Goal: Share content: Share content

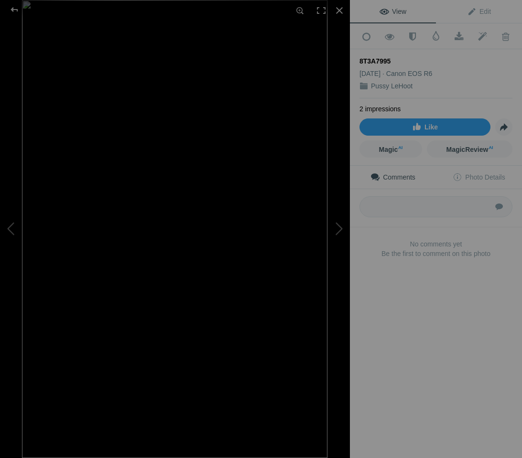
scroll to position [86, 0]
click at [14, 8] on div at bounding box center [14, 9] width 34 height 19
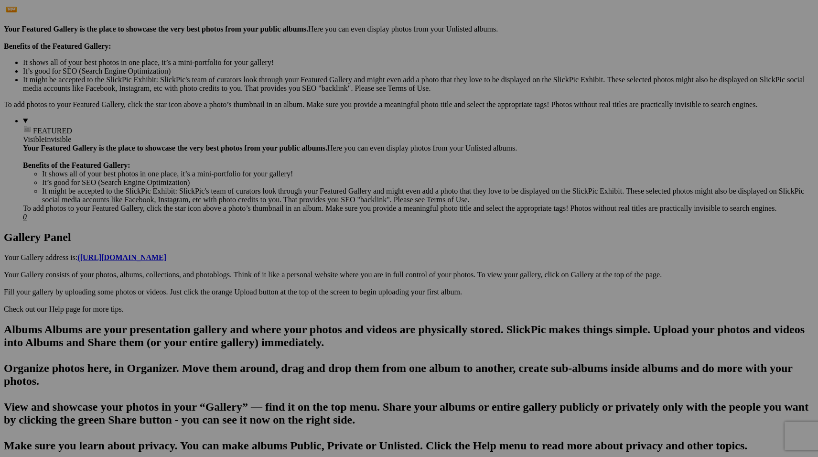
scroll to position [0, 0]
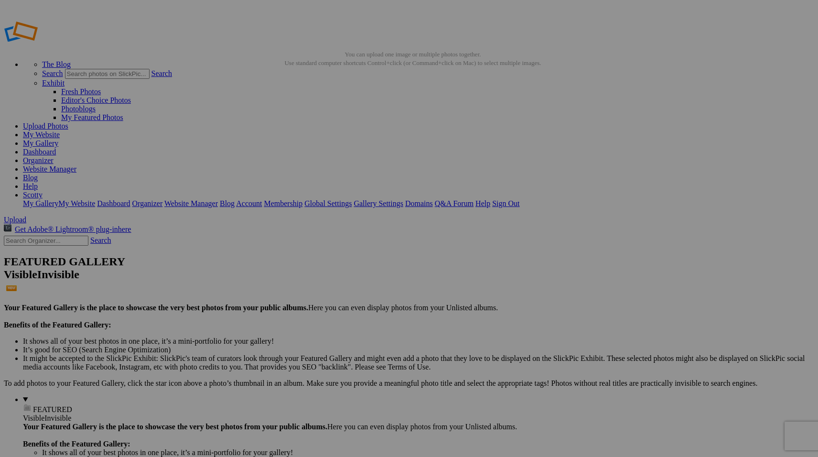
click at [69, 236] on input "text" at bounding box center [46, 241] width 85 height 10
type input "l"
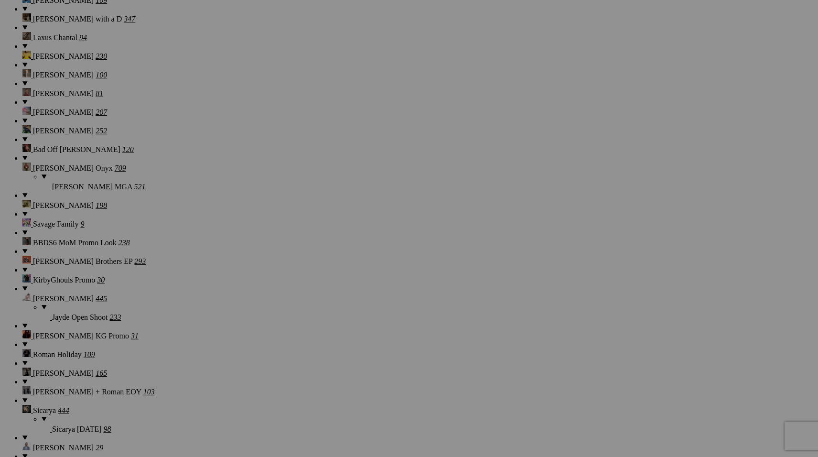
scroll to position [8278, 0]
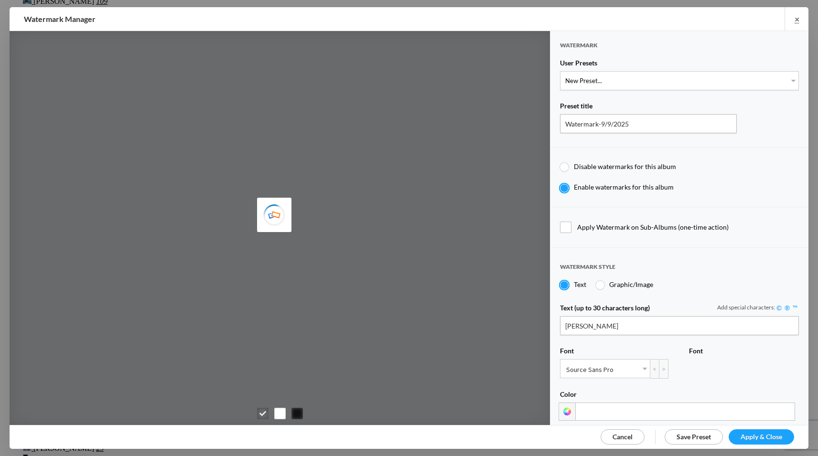
click at [625, 435] on span "Cancel" at bounding box center [622, 437] width 20 height 8
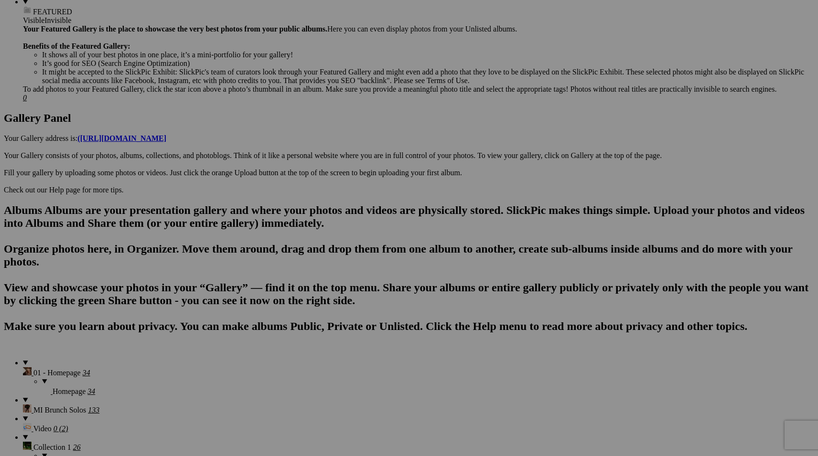
scroll to position [316, 0]
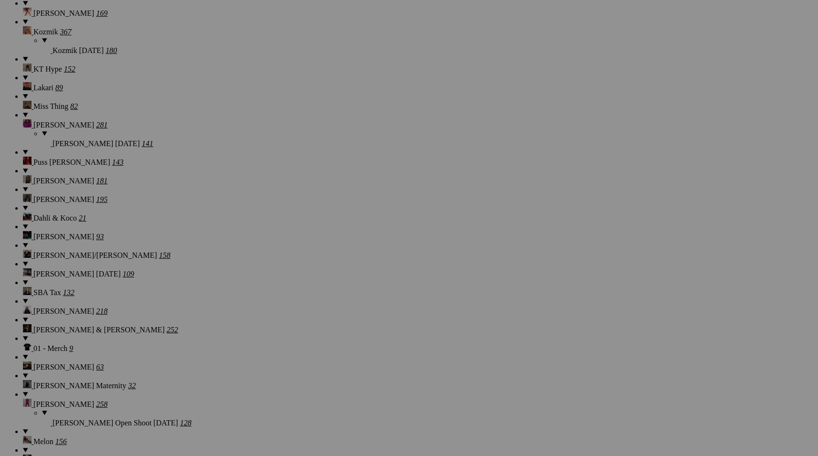
scroll to position [8976, 0]
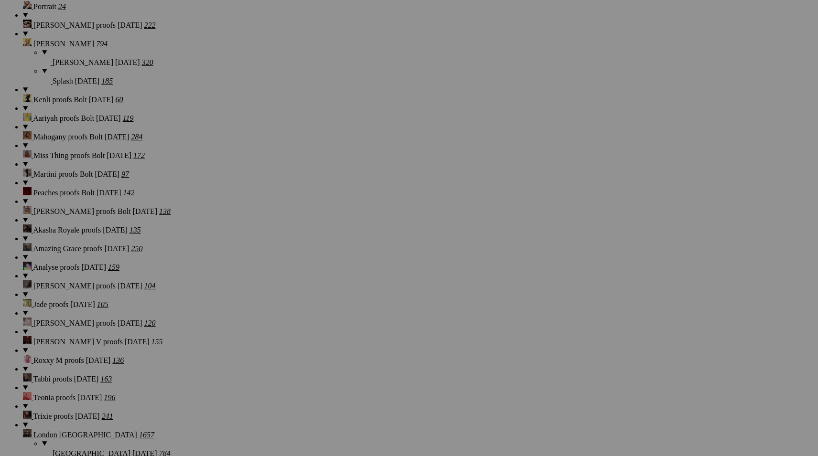
scroll to position [0, 0]
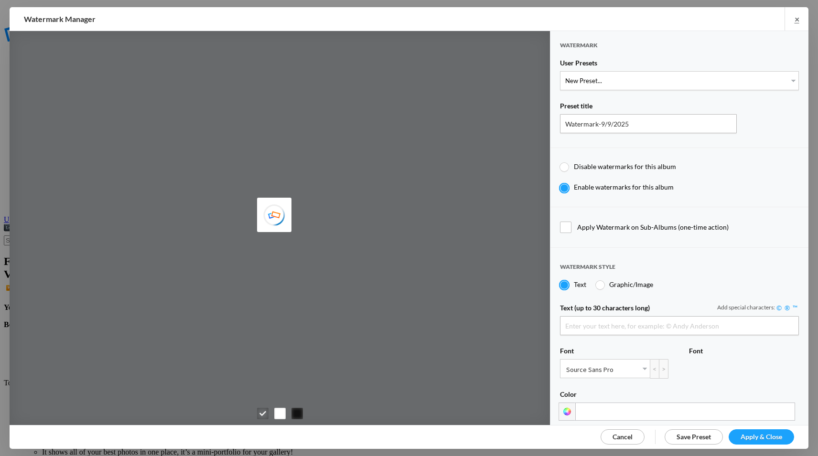
type input "[PERSON_NAME]"
select select "1: Object"
type input "PROOF TEXT"
type input "PROOF PROOF PROOF PROOF PROOF"
type input "0.5"
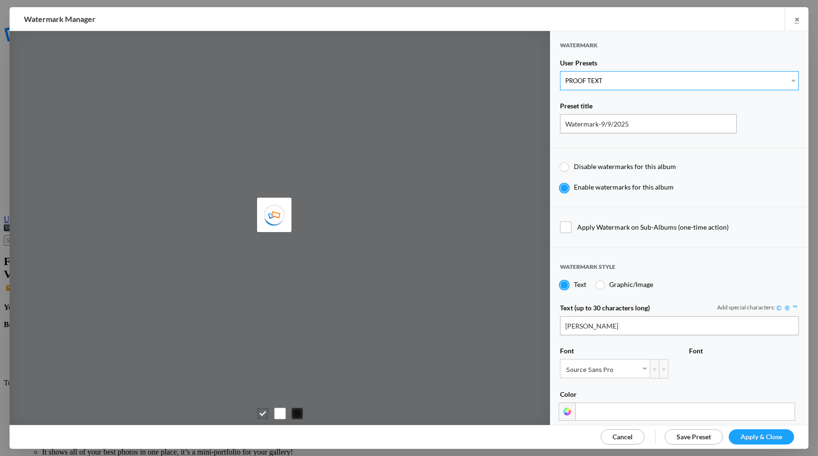
type input "128"
radio input "true"
type input "0"
radio input "false"
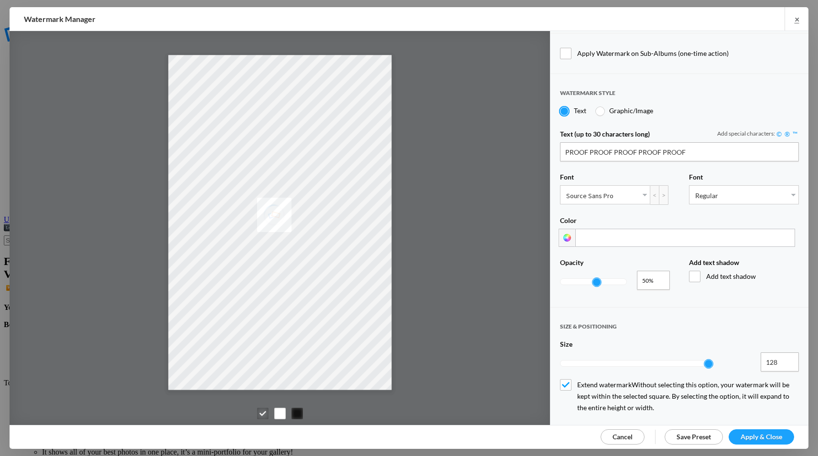
type input "0.3"
click at [580, 279] on div at bounding box center [593, 282] width 66 height 6
click at [757, 435] on span "Apply & Close" at bounding box center [761, 437] width 42 height 8
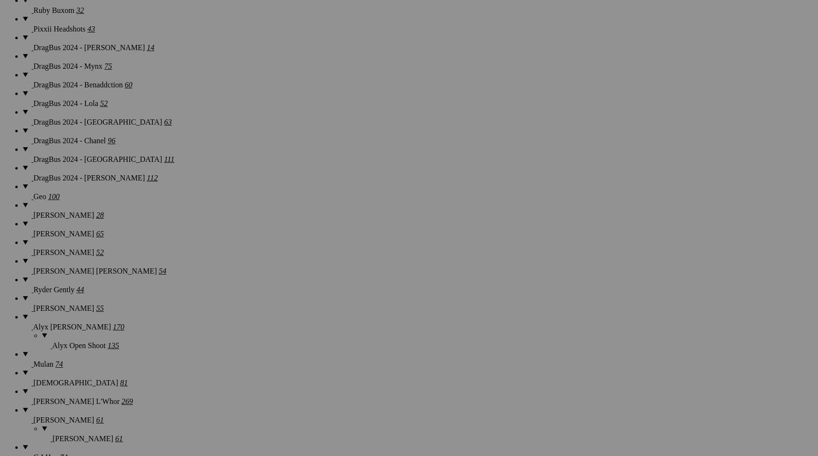
scroll to position [8976, 0]
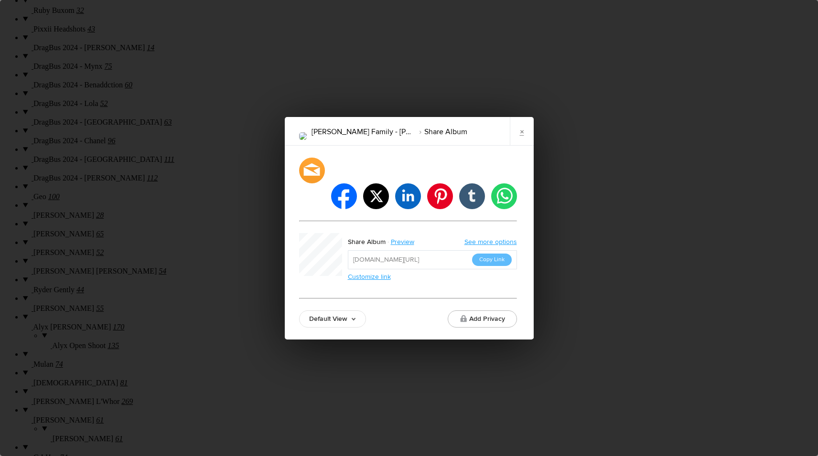
scroll to position [0, 0]
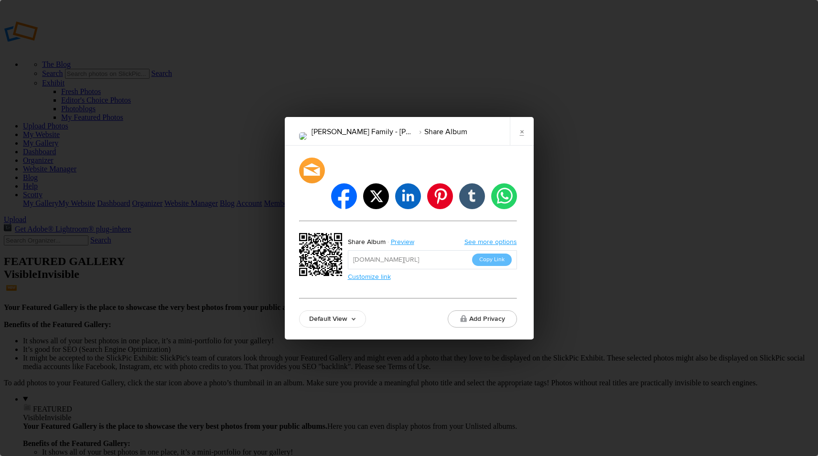
click at [332, 310] on link "Default View" at bounding box center [332, 318] width 67 height 17
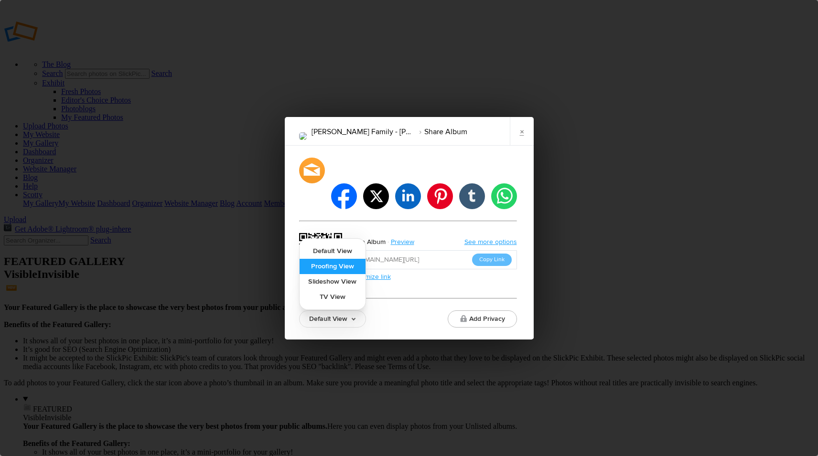
click at [350, 259] on link "Proofing View" at bounding box center [333, 266] width 66 height 15
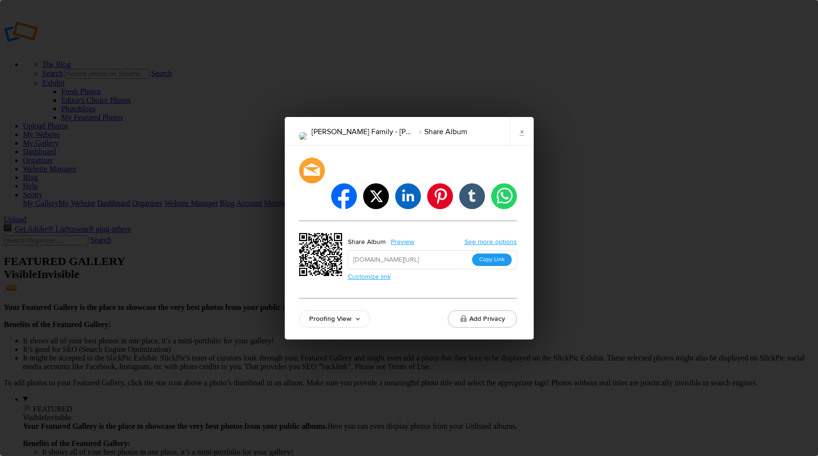
click at [476, 254] on button "Copy Link" at bounding box center [492, 260] width 40 height 12
click at [748, 50] on div "Inez Adams Family - Mia Share Album × facebook twitter linkedin pinterest tumbl…" at bounding box center [409, 228] width 818 height 456
click at [514, 146] on link "×" at bounding box center [522, 131] width 24 height 29
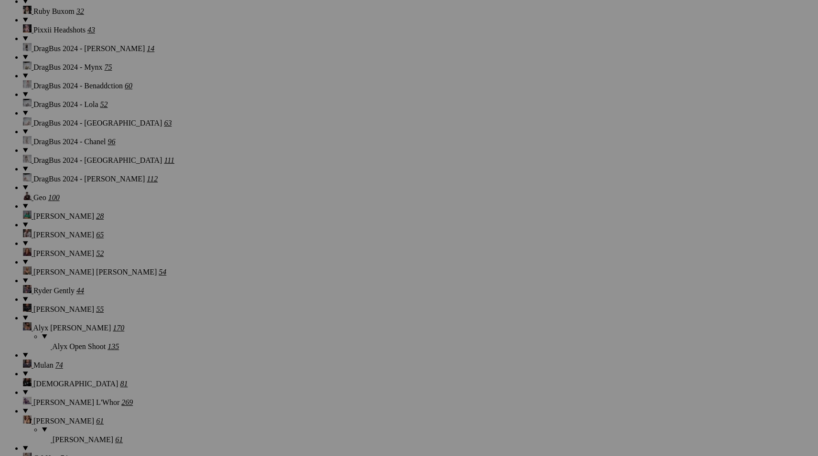
scroll to position [8975, 0]
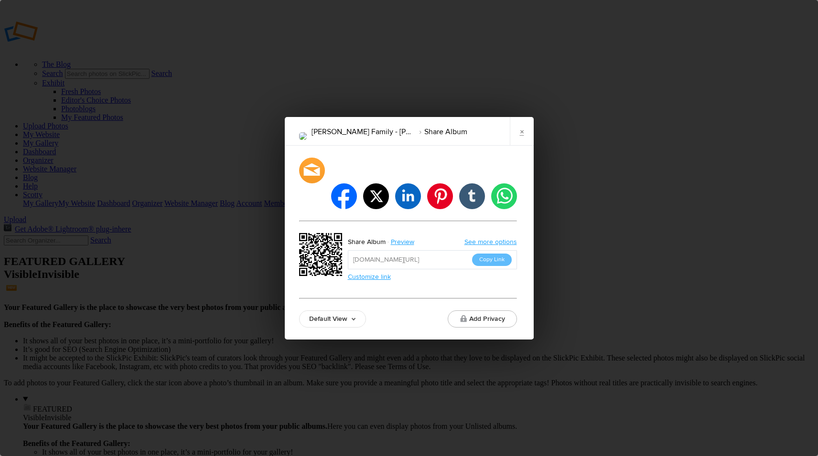
click at [346, 310] on link "Default View" at bounding box center [332, 318] width 67 height 17
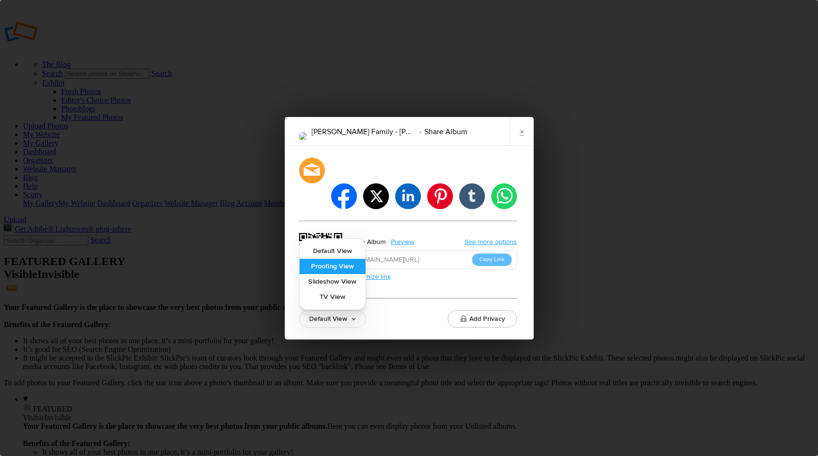
click at [357, 259] on link "Proofing View" at bounding box center [333, 266] width 66 height 15
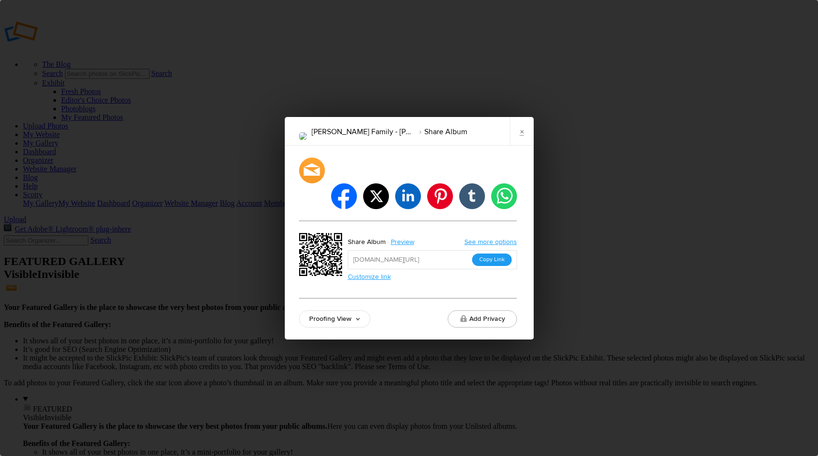
click at [485, 254] on button "Copy Link" at bounding box center [492, 260] width 40 height 12
click at [525, 143] on link "×" at bounding box center [522, 131] width 24 height 29
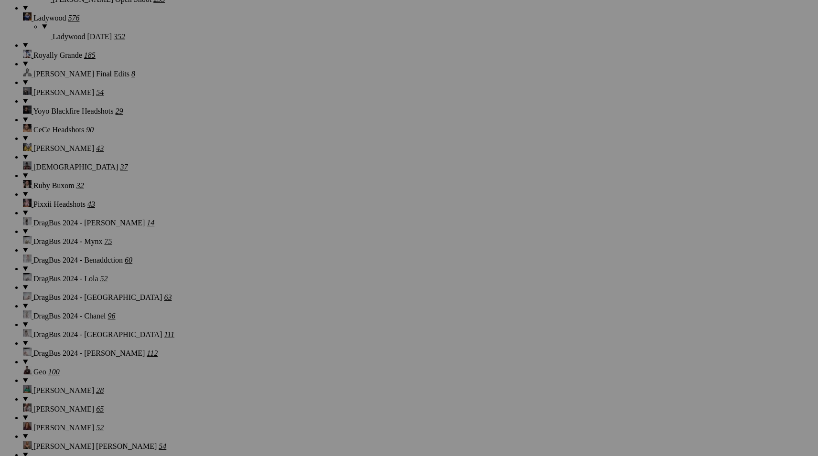
scroll to position [8812, 0]
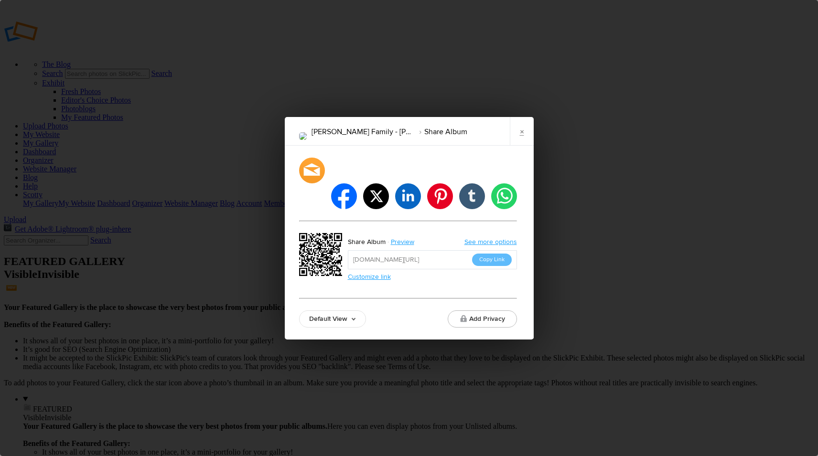
click at [333, 310] on link "Default View" at bounding box center [332, 318] width 67 height 17
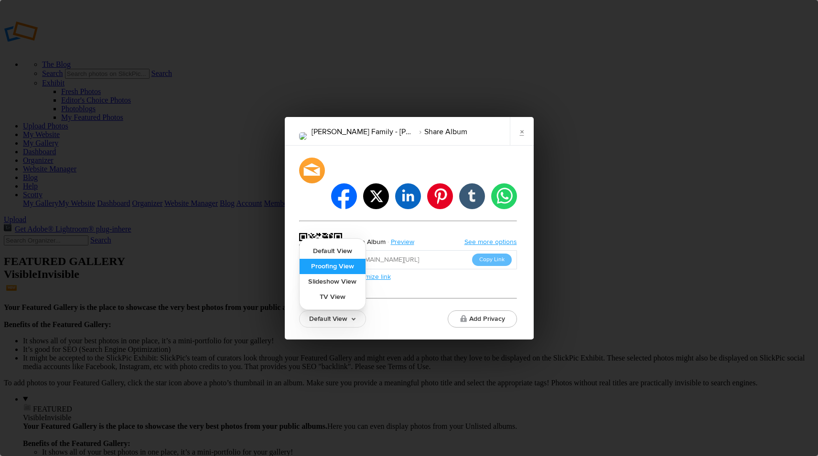
click at [334, 259] on link "Proofing View" at bounding box center [333, 266] width 66 height 15
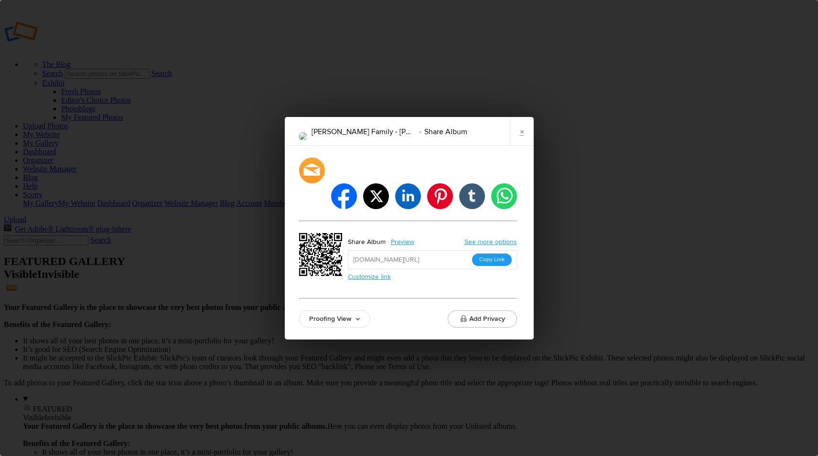
click at [498, 254] on button "Copy Link" at bounding box center [492, 260] width 40 height 12
click at [525, 145] on link "×" at bounding box center [522, 131] width 24 height 29
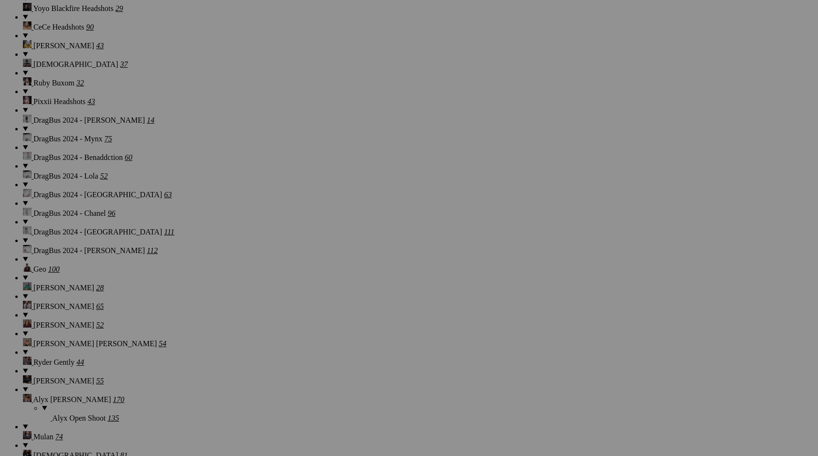
scroll to position [8976, 0]
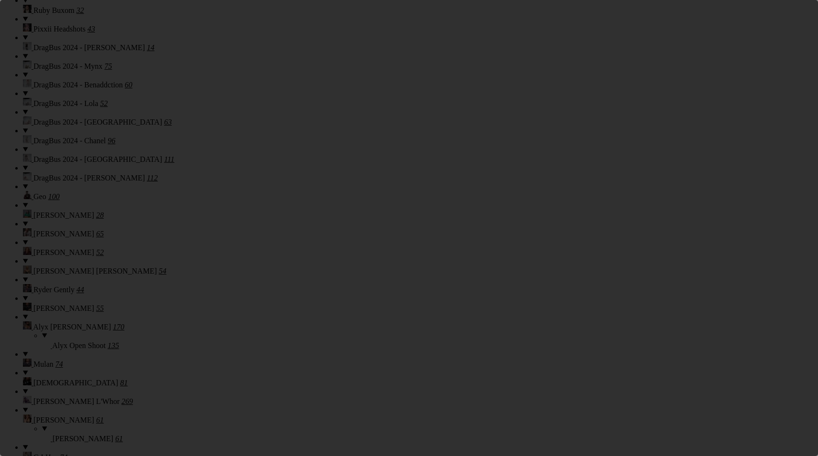
scroll to position [0, 0]
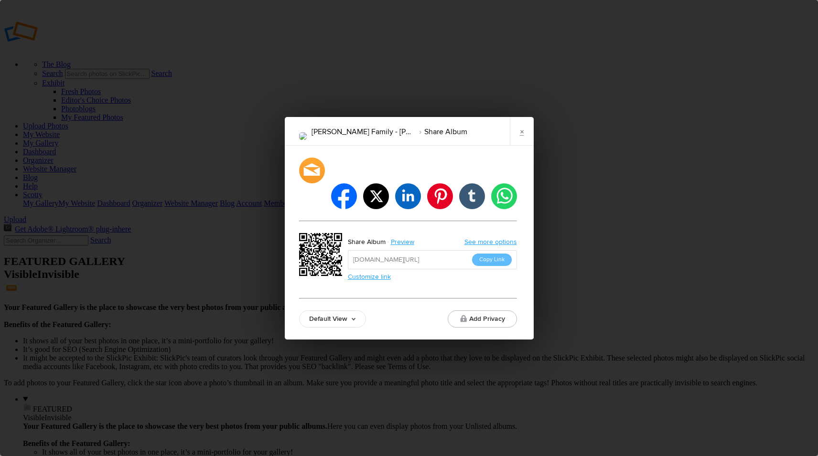
click at [321, 310] on link "Default View" at bounding box center [332, 318] width 67 height 17
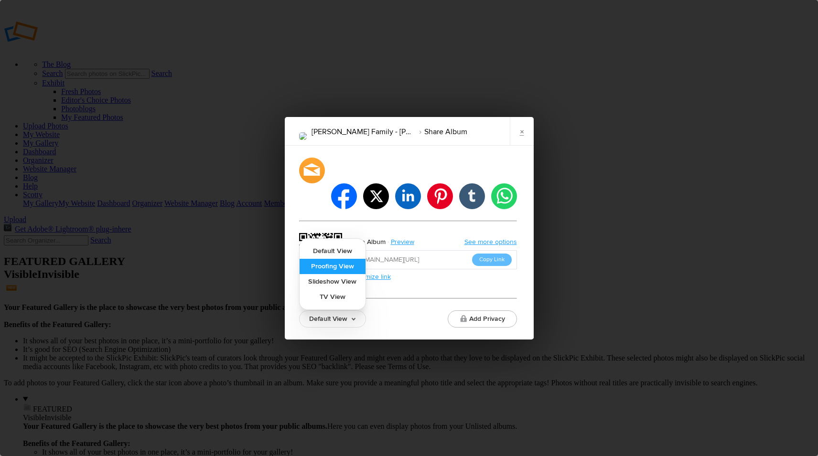
click at [349, 259] on link "Proofing View" at bounding box center [333, 266] width 66 height 15
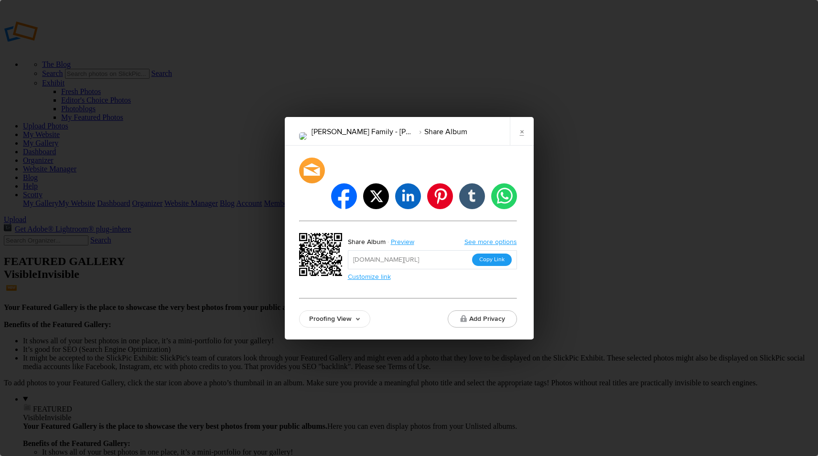
click at [486, 254] on button "Copy Link" at bounding box center [492, 260] width 40 height 12
click at [525, 140] on link "×" at bounding box center [522, 131] width 24 height 29
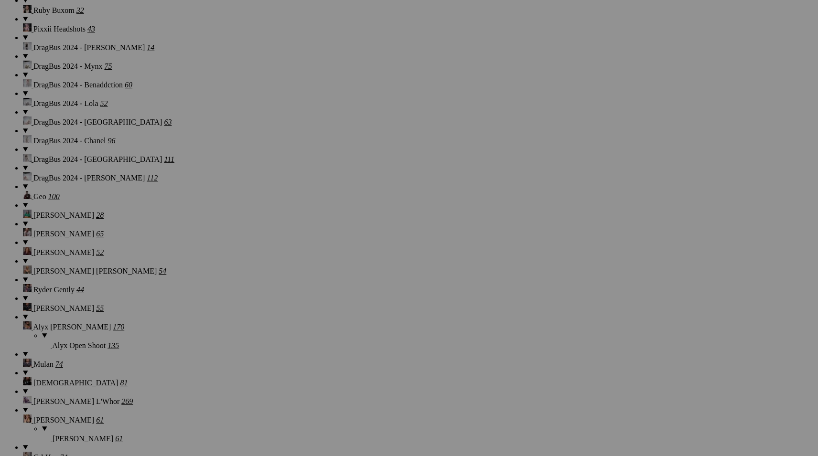
scroll to position [8964, 0]
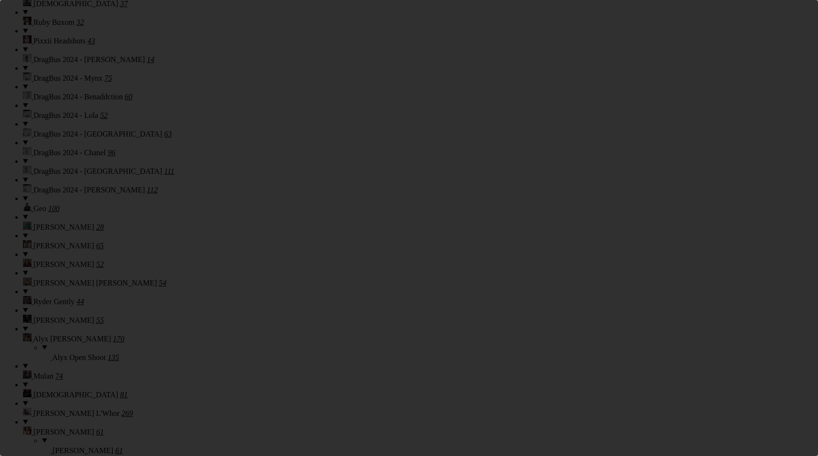
scroll to position [0, 0]
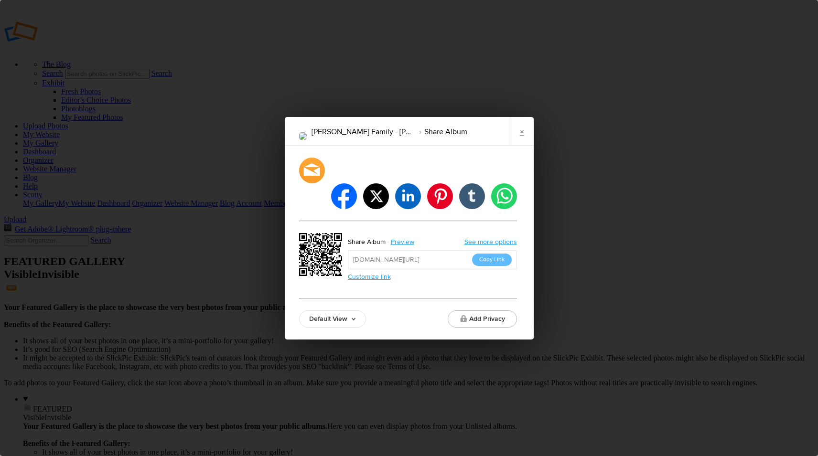
click at [335, 310] on link "Default View" at bounding box center [332, 318] width 67 height 17
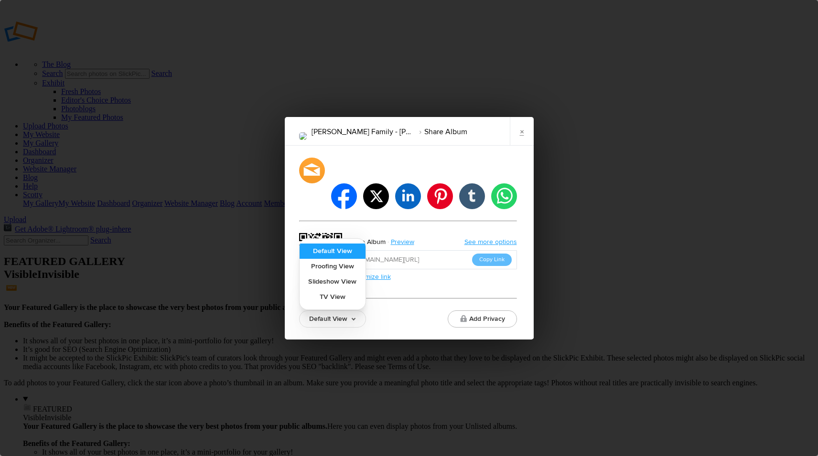
click at [350, 244] on link "Default View" at bounding box center [333, 251] width 66 height 15
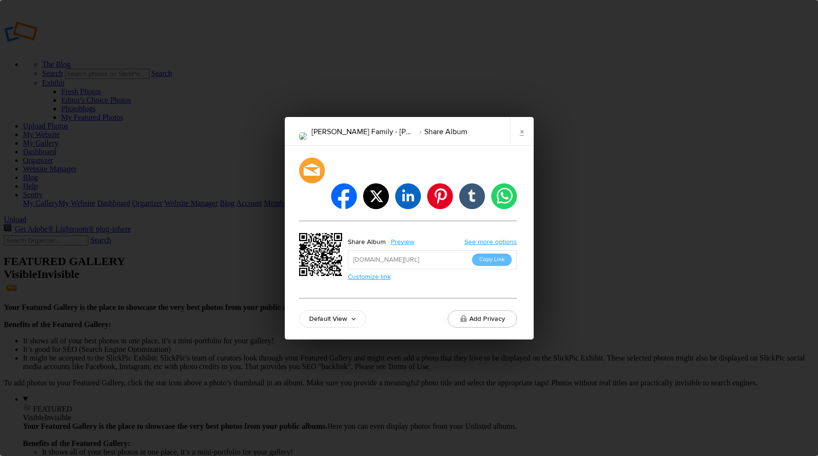
click at [338, 310] on link "Default View" at bounding box center [332, 318] width 67 height 17
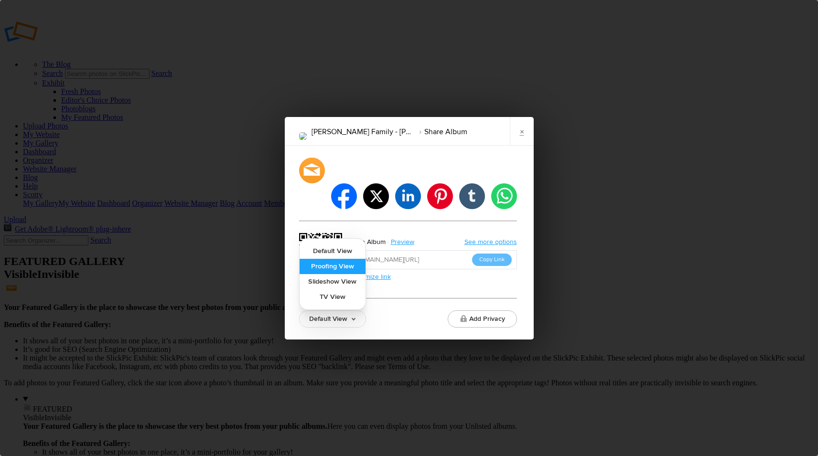
click at [341, 259] on link "Proofing View" at bounding box center [333, 266] width 66 height 15
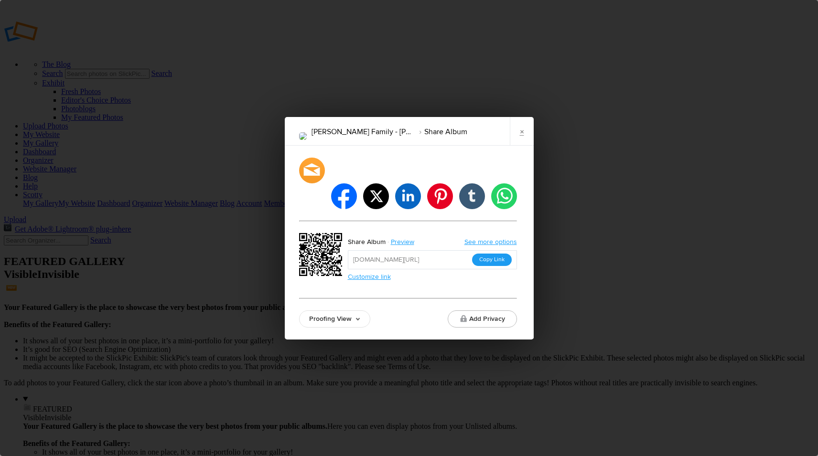
click at [489, 254] on button "Copy Link" at bounding box center [492, 260] width 40 height 12
click at [522, 146] on link "×" at bounding box center [522, 131] width 24 height 29
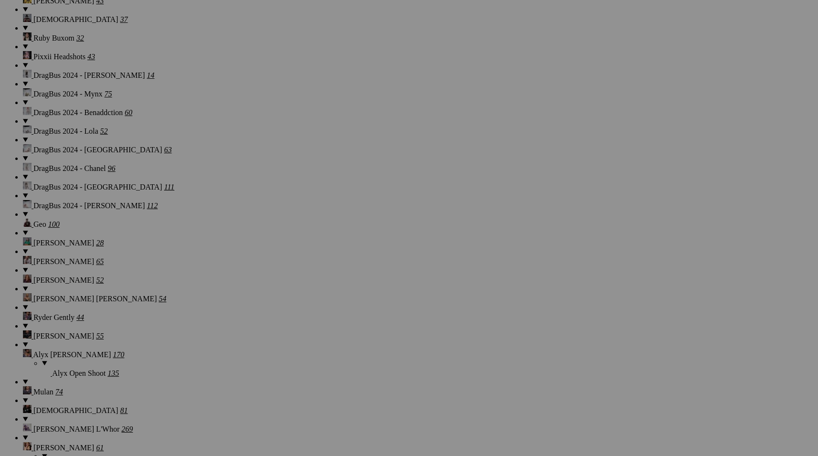
scroll to position [8952, 0]
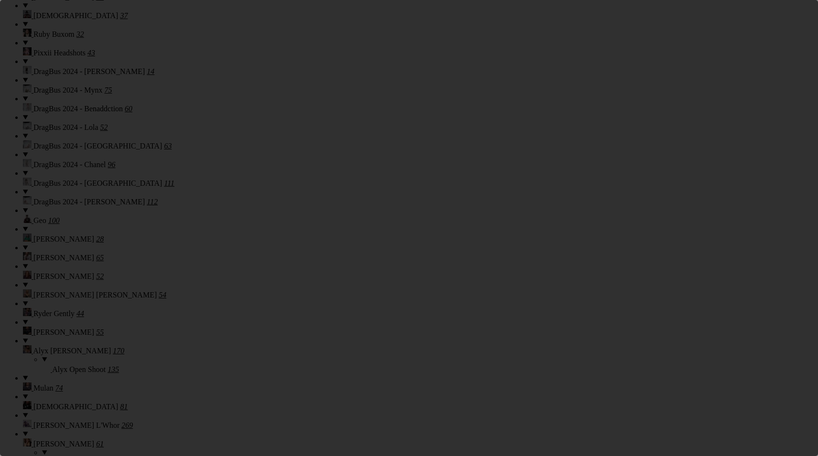
scroll to position [0, 0]
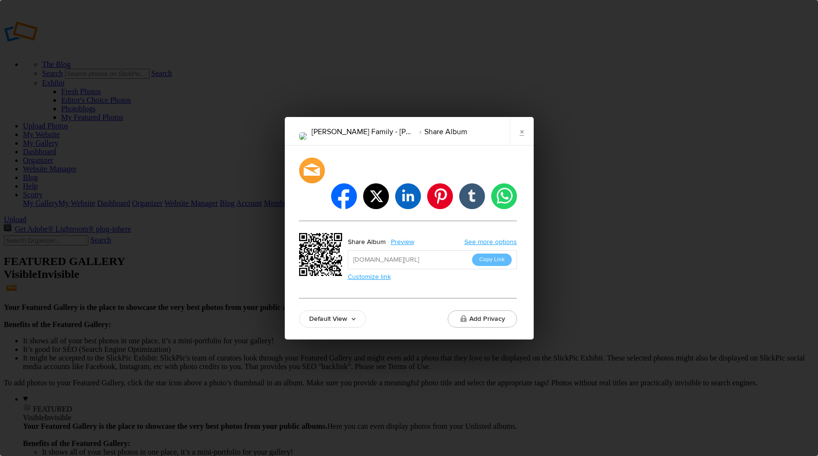
click at [318, 310] on link "Default View" at bounding box center [332, 318] width 67 height 17
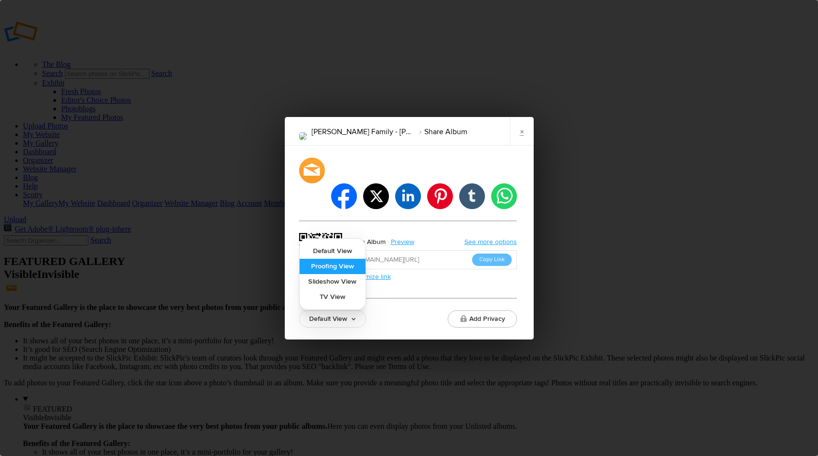
click at [358, 259] on link "Proofing View" at bounding box center [333, 266] width 66 height 15
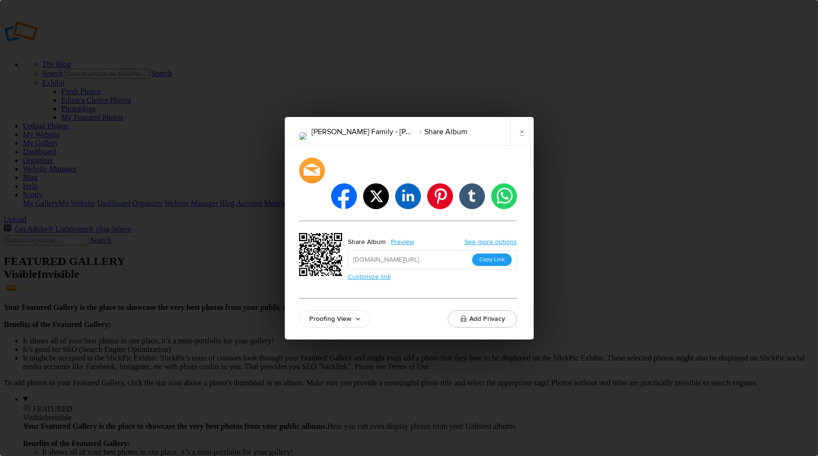
click at [502, 254] on button "Copy Link" at bounding box center [492, 260] width 40 height 12
click at [519, 146] on link "×" at bounding box center [522, 131] width 24 height 29
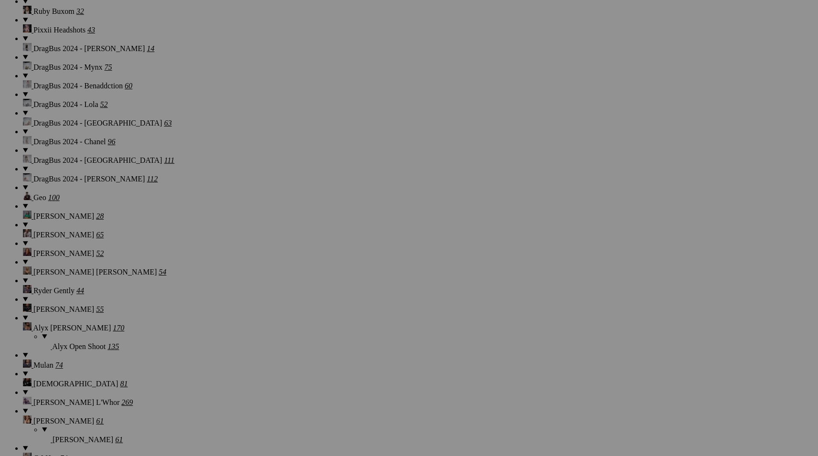
scroll to position [8975, 0]
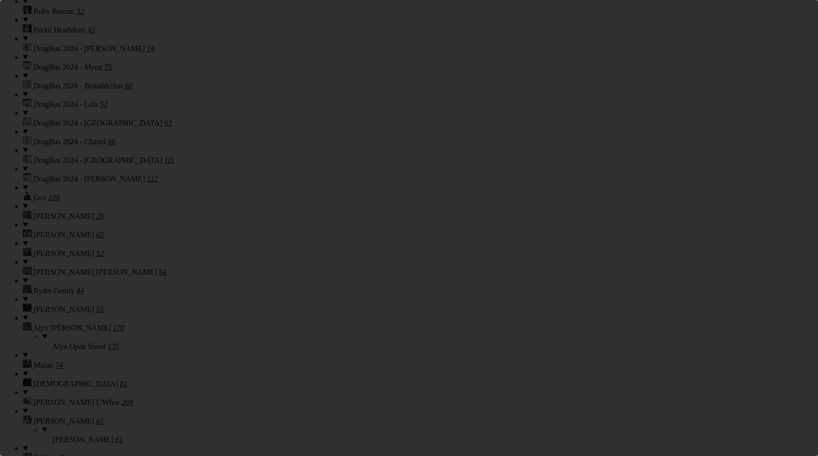
scroll to position [0, 0]
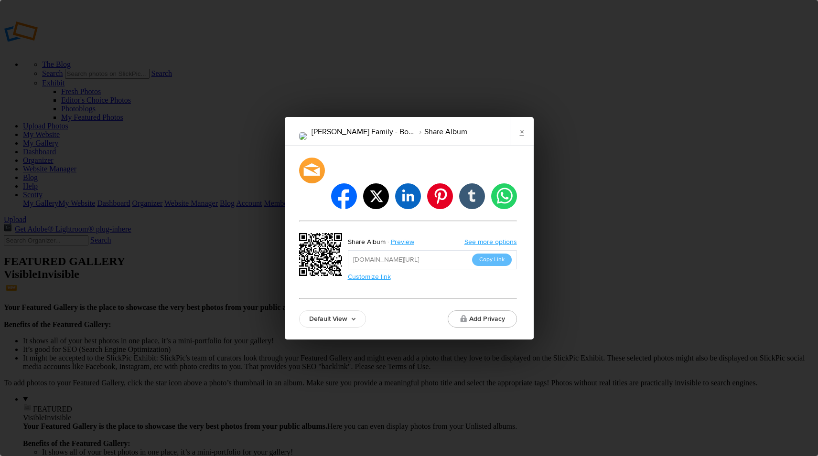
click at [311, 310] on link "Default View" at bounding box center [332, 318] width 67 height 17
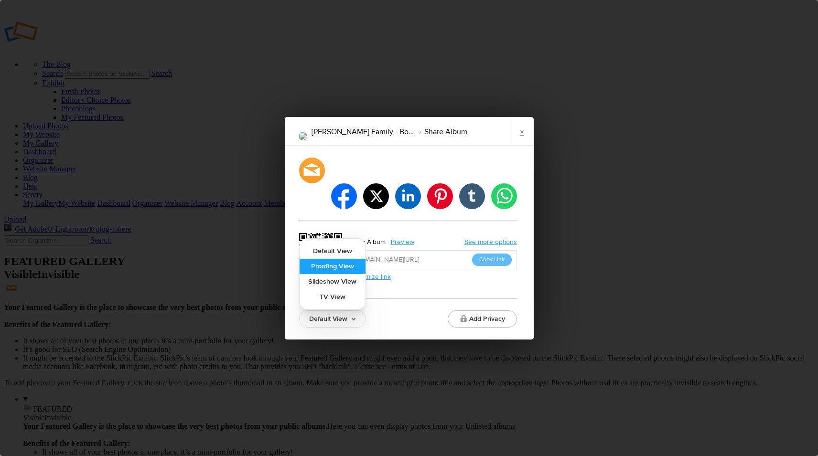
click at [336, 259] on link "Proofing View" at bounding box center [333, 266] width 66 height 15
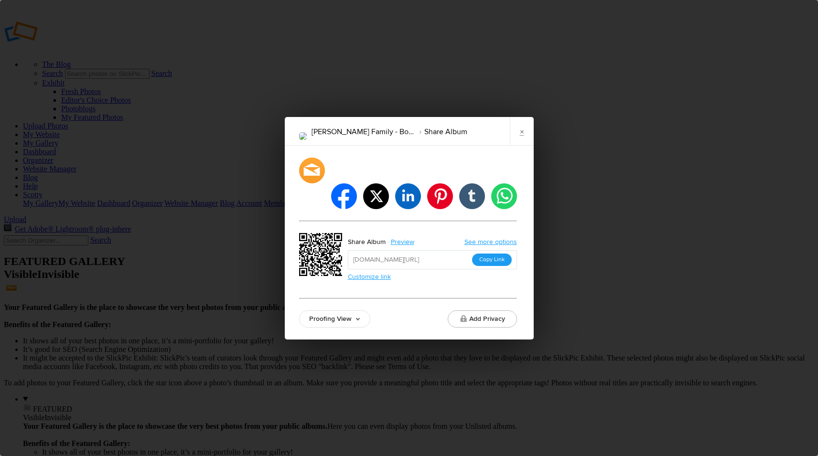
click at [485, 254] on button "Copy Link" at bounding box center [492, 260] width 40 height 12
click at [521, 146] on link "×" at bounding box center [522, 131] width 24 height 29
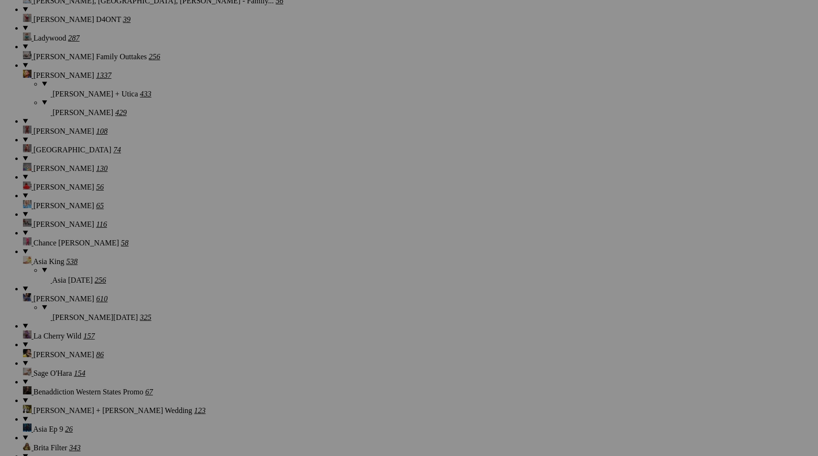
scroll to position [8976, 0]
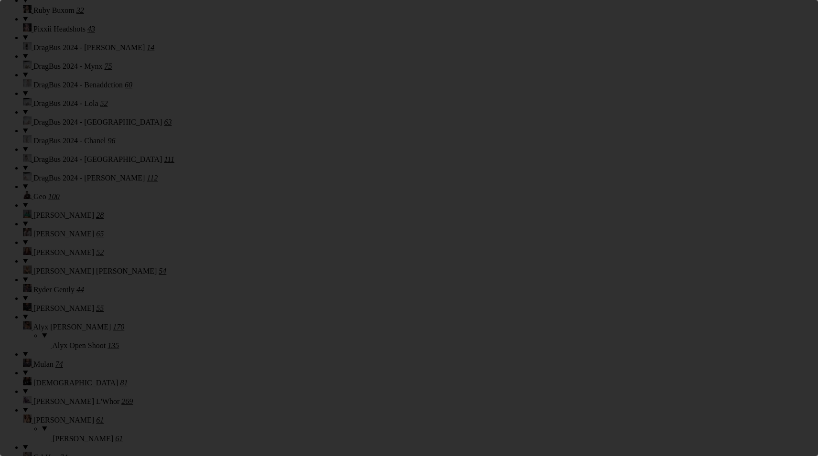
scroll to position [0, 0]
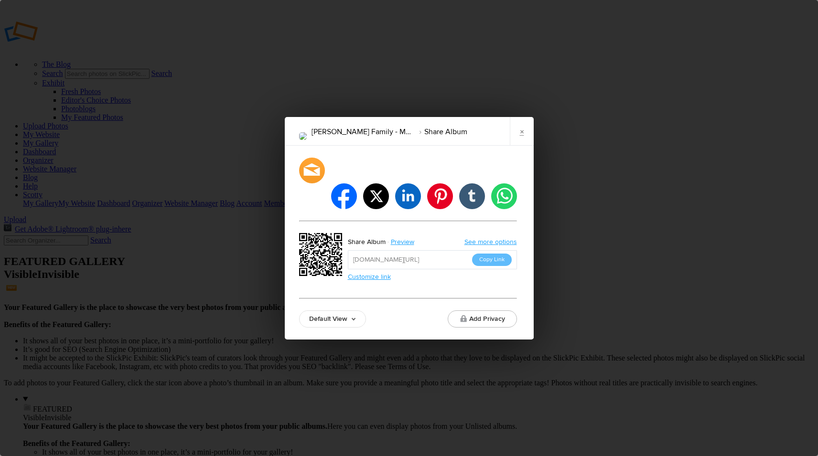
click at [324, 310] on link "Default View" at bounding box center [332, 318] width 67 height 17
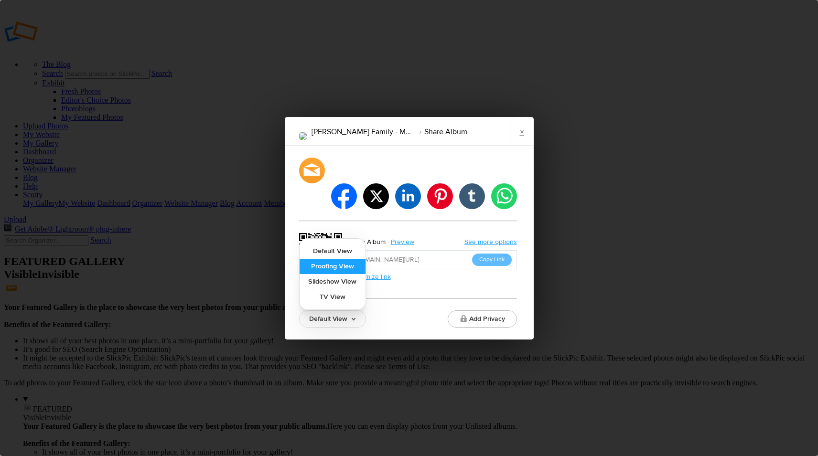
click at [343, 259] on link "Proofing View" at bounding box center [333, 266] width 66 height 15
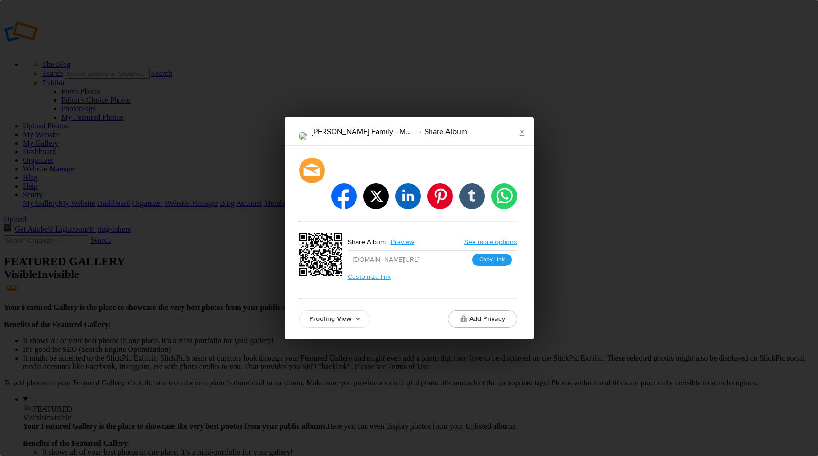
click at [486, 254] on button "Copy Link" at bounding box center [492, 260] width 40 height 12
click at [525, 146] on link "×" at bounding box center [522, 131] width 24 height 29
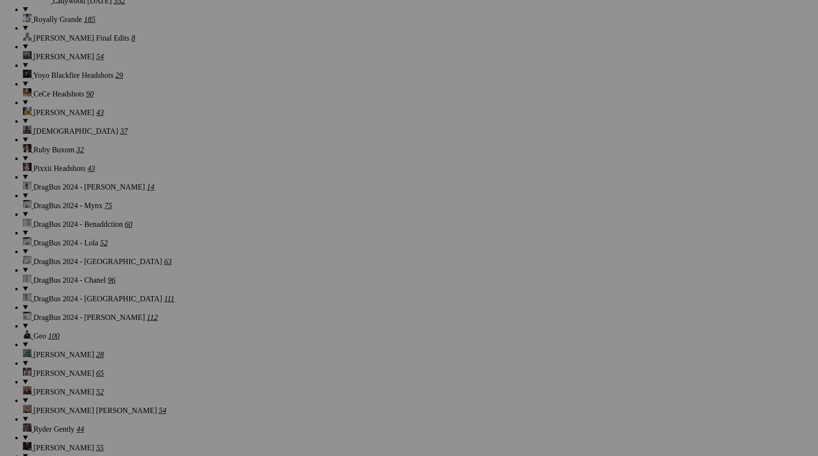
scroll to position [8976, 0]
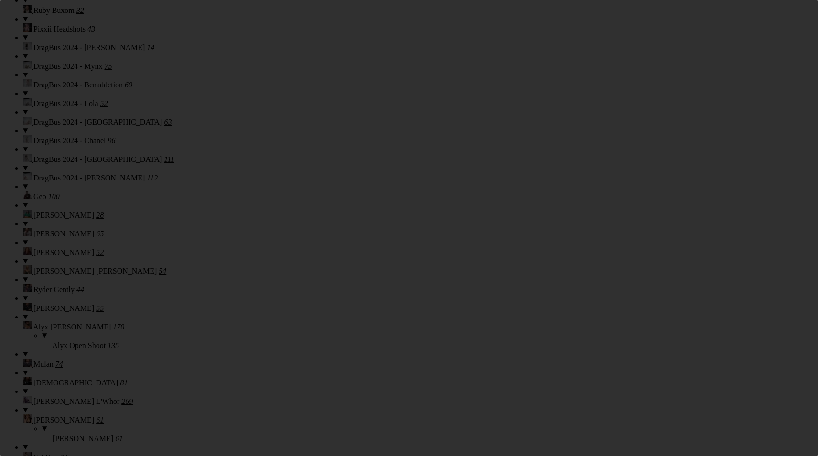
scroll to position [0, 0]
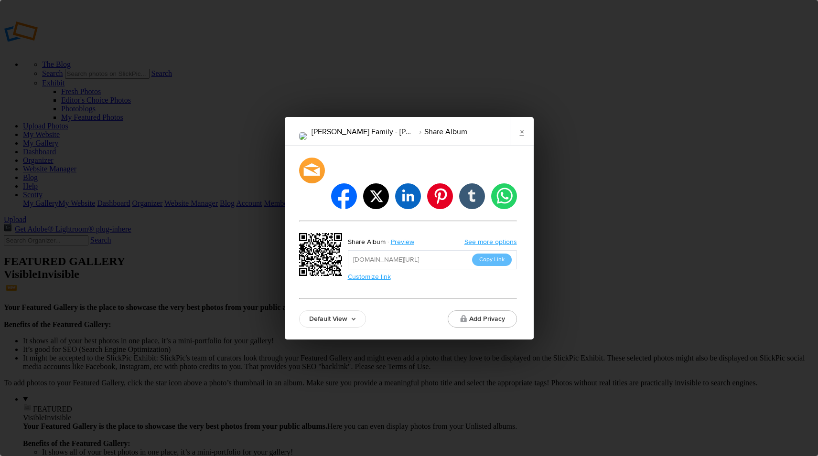
click at [333, 295] on div "facebook twitter linkedin pinterest tumblr whatsapp Share Album Preview See mor…" at bounding box center [408, 243] width 218 height 170
click at [330, 310] on link "Default View" at bounding box center [332, 318] width 67 height 17
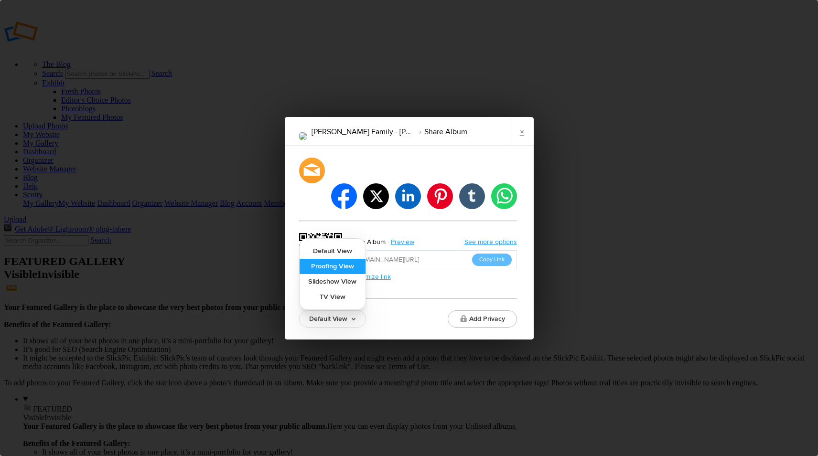
click at [331, 259] on link "Proofing View" at bounding box center [333, 266] width 66 height 15
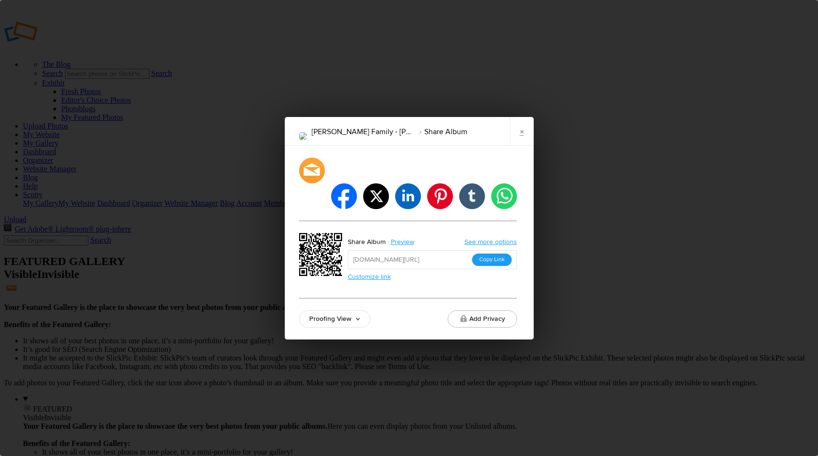
click at [493, 254] on button "Copy Link" at bounding box center [492, 260] width 40 height 12
